Goal: Task Accomplishment & Management: Manage account settings

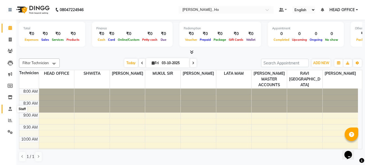
click at [10, 111] on icon at bounding box center [10, 109] width 4 height 4
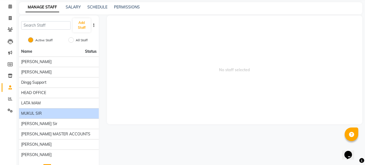
scroll to position [27, 0]
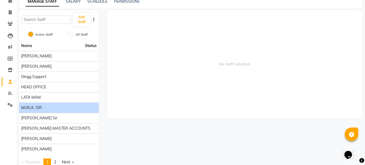
click at [53, 106] on div "MUKUL SIR" at bounding box center [59, 108] width 76 height 6
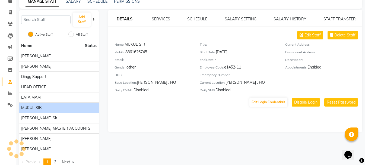
click at [135, 52] on div "Mobile: 8861626745" at bounding box center [153, 53] width 77 height 8
copy div "8861626745"
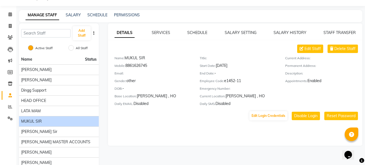
scroll to position [0, 0]
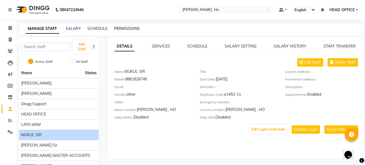
click at [121, 29] on link "PERMISSIONS" at bounding box center [127, 28] width 26 height 5
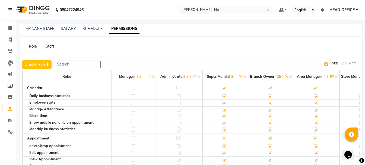
click at [350, 64] on label "APP" at bounding box center [352, 64] width 7 height 7
click at [348, 64] on input "APP" at bounding box center [346, 64] width 4 height 4
radio input "true"
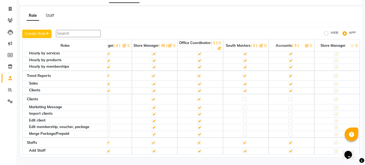
scroll to position [1114, 212]
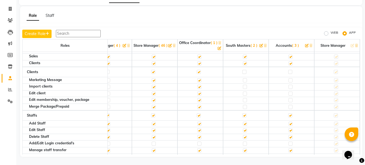
click at [243, 72] on label at bounding box center [245, 72] width 4 height 4
click at [243, 72] on input "checkbox" at bounding box center [245, 72] width 4 height 4
checkbox input "true"
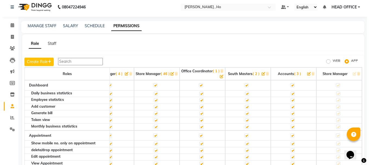
scroll to position [0, 0]
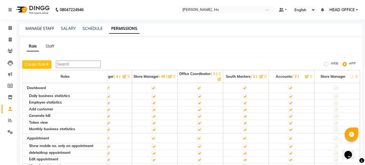
click at [39, 28] on link "MANAGE STAFF" at bounding box center [40, 28] width 29 height 5
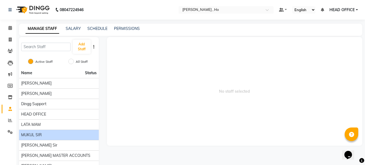
click at [50, 133] on div "MUKUL SIR" at bounding box center [59, 135] width 76 height 6
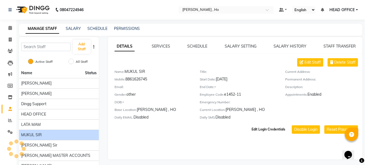
click at [265, 130] on button "Edit Login Credentials" at bounding box center [269, 129] width 38 height 9
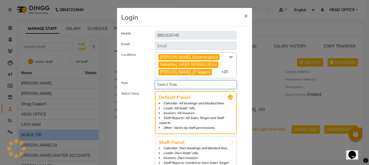
click at [202, 85] on select "Select Role" at bounding box center [196, 84] width 82 height 8
select select "5721"
click at [155, 80] on select "Select Role Manager Administrator SUPER ADMIN BRANCH OWNER Area manager STORE M…" at bounding box center [196, 84] width 82 height 8
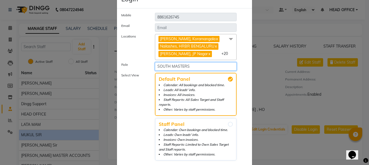
scroll to position [45, 0]
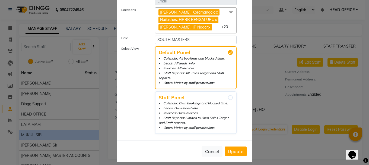
click at [235, 149] on span "Update" at bounding box center [235, 151] width 15 height 5
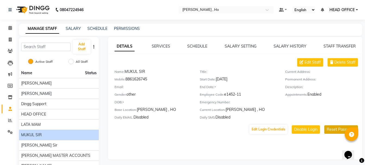
click at [325, 132] on button "Reset Password" at bounding box center [342, 129] width 34 height 8
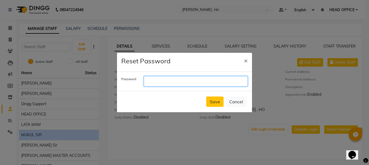
click at [171, 79] on input "text" at bounding box center [196, 81] width 104 height 10
type input "South@123"
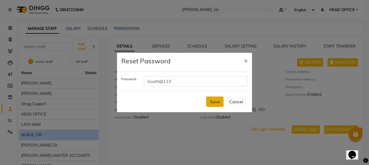
click at [214, 101] on button "Save" at bounding box center [214, 101] width 17 height 10
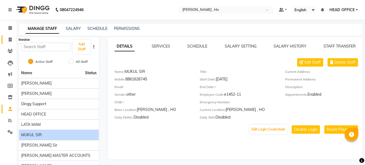
click at [8, 42] on span at bounding box center [10, 40] width 10 height 6
select select "3635"
select select "service"
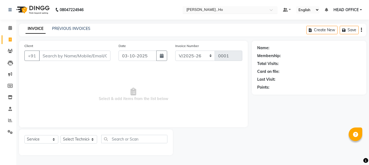
click at [234, 13] on ng-select "Select Location × Nailashes , Ho" at bounding box center [230, 9] width 95 height 7
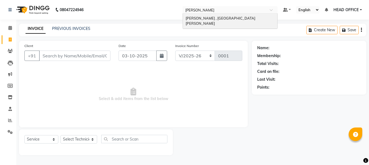
type input "patel"
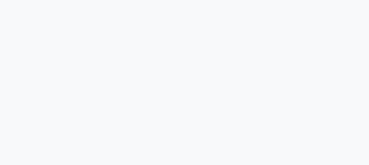
select select "service"
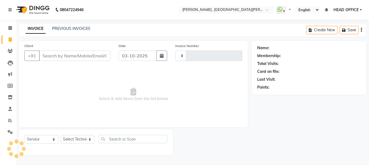
select select "en"
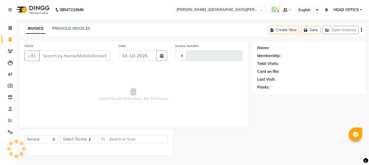
type input "0962"
select select "3836"
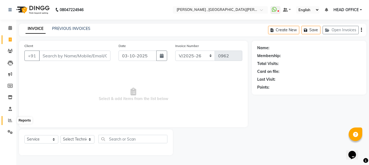
click at [8, 121] on icon at bounding box center [10, 120] width 4 height 4
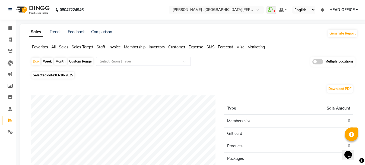
click at [126, 63] on input "text" at bounding box center [138, 61] width 78 height 5
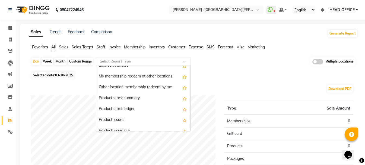
scroll to position [1108, 0]
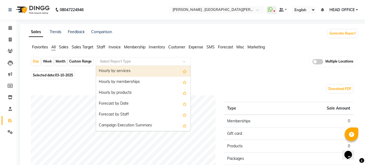
click at [144, 64] on input "text" at bounding box center [138, 61] width 78 height 5
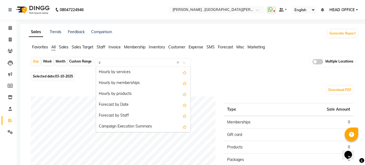
scroll to position [33, 0]
type input "com"
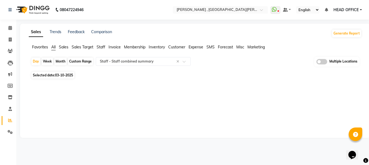
click at [60, 62] on div "Month" at bounding box center [60, 62] width 12 height 8
select select "10"
select select "2025"
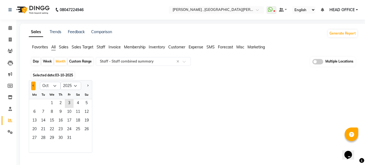
click at [33, 85] on span "Previous month" at bounding box center [34, 85] width 2 height 2
select select "9"
click at [32, 102] on span "1" at bounding box center [34, 103] width 9 height 9
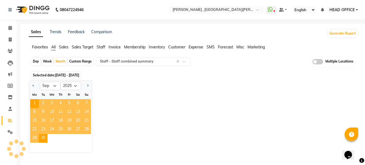
select select "filtered_report"
select select "csv"
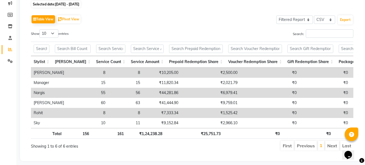
scroll to position [83, 0]
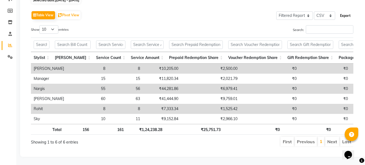
click at [344, 11] on button "Export" at bounding box center [345, 15] width 15 height 9
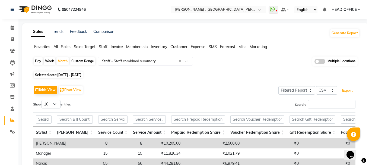
scroll to position [0, 0]
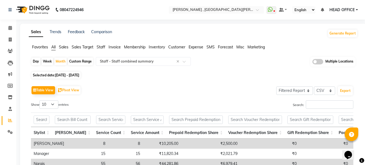
click at [356, 11] on link "HEAD OFFICE" at bounding box center [344, 10] width 29 height 6
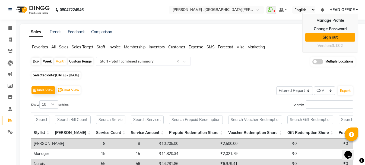
click at [337, 35] on link "Sign out" at bounding box center [331, 37] width 50 height 8
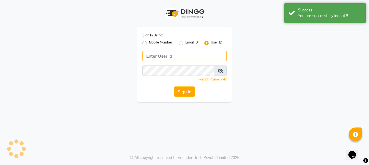
type input "9289115242"
click at [202, 56] on input "9289115242" at bounding box center [185, 56] width 84 height 10
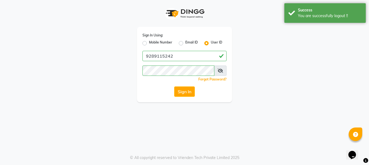
click at [147, 43] on div "Mobile Number" at bounding box center [158, 43] width 30 height 7
click at [149, 42] on label "Mobile Number" at bounding box center [160, 43] width 23 height 7
click at [149, 42] on input "Mobile Number" at bounding box center [151, 42] width 4 height 4
radio input "true"
radio input "false"
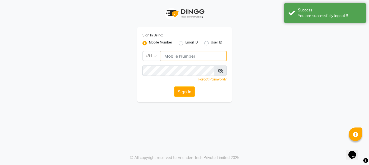
click at [206, 54] on input "Username" at bounding box center [194, 56] width 66 height 10
type input "9289115242"
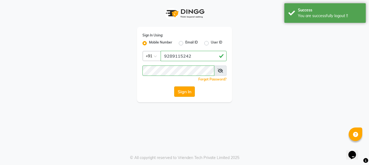
click at [186, 89] on button "Sign In" at bounding box center [184, 91] width 21 height 10
